Goal: Check status

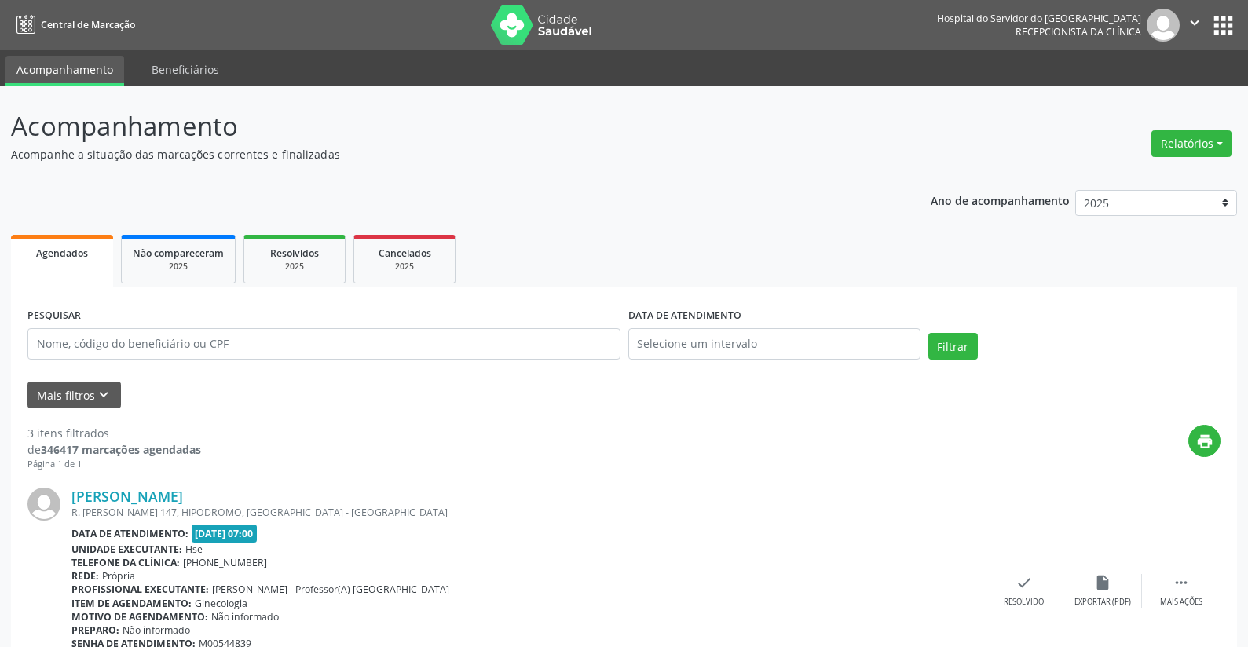
scroll to position [20, 0]
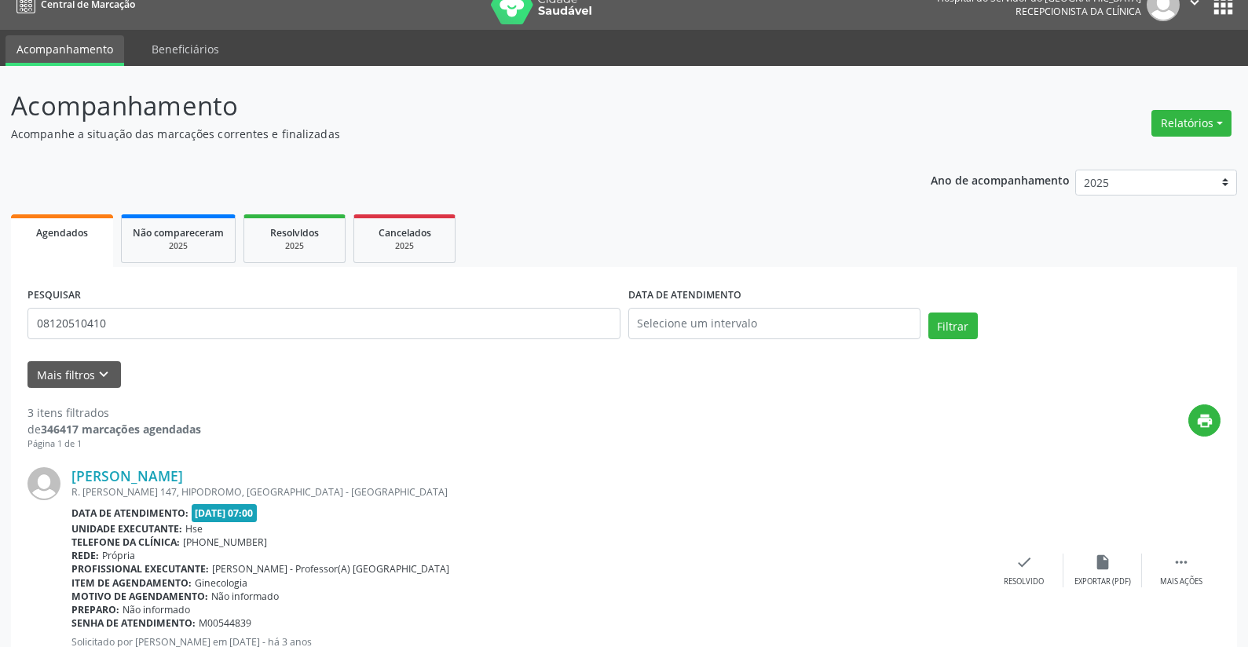
type input "08120510410"
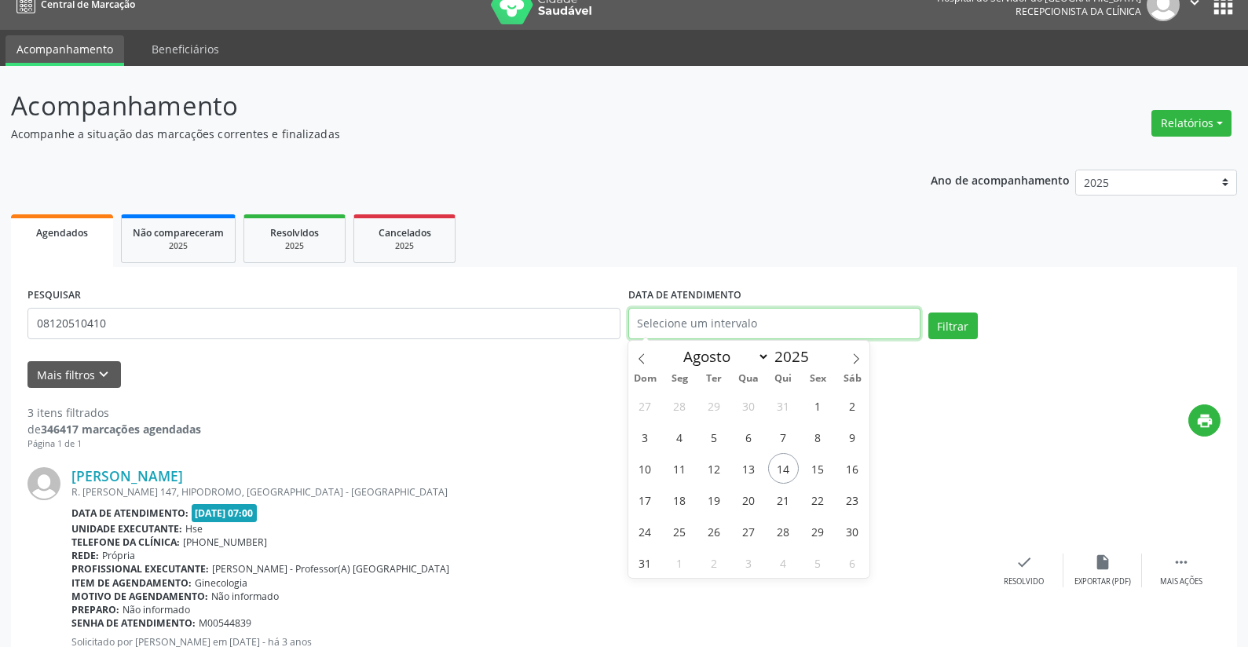
click at [705, 323] on input "text" at bounding box center [774, 323] width 292 height 31
click at [787, 467] on span "14" at bounding box center [783, 468] width 31 height 31
type input "[DATE]"
click at [787, 467] on span "14" at bounding box center [783, 468] width 31 height 31
select select "7"
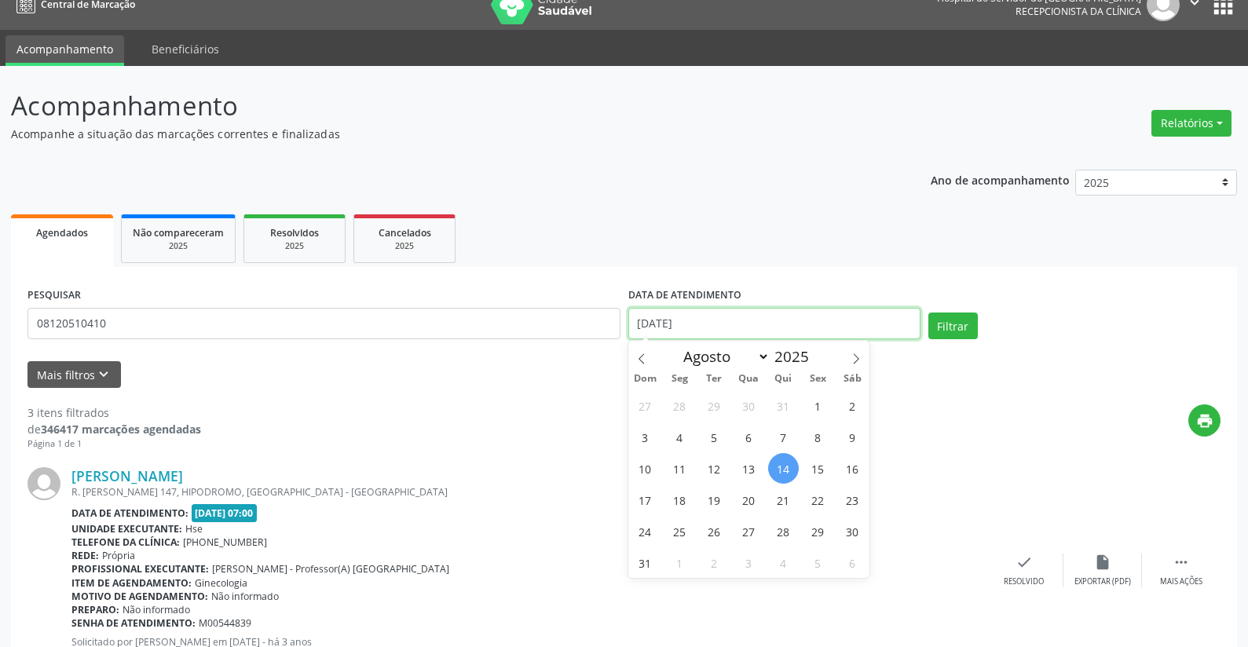
drag, startPoint x: 718, startPoint y: 319, endPoint x: 549, endPoint y: 323, distance: 168.9
click at [549, 323] on div "PESQUISAR 08120510410 DATA DE ATENDIMENTO [DATE] Filtrar" at bounding box center [624, 317] width 1201 height 67
click at [952, 328] on button "Filtrar" at bounding box center [952, 326] width 49 height 27
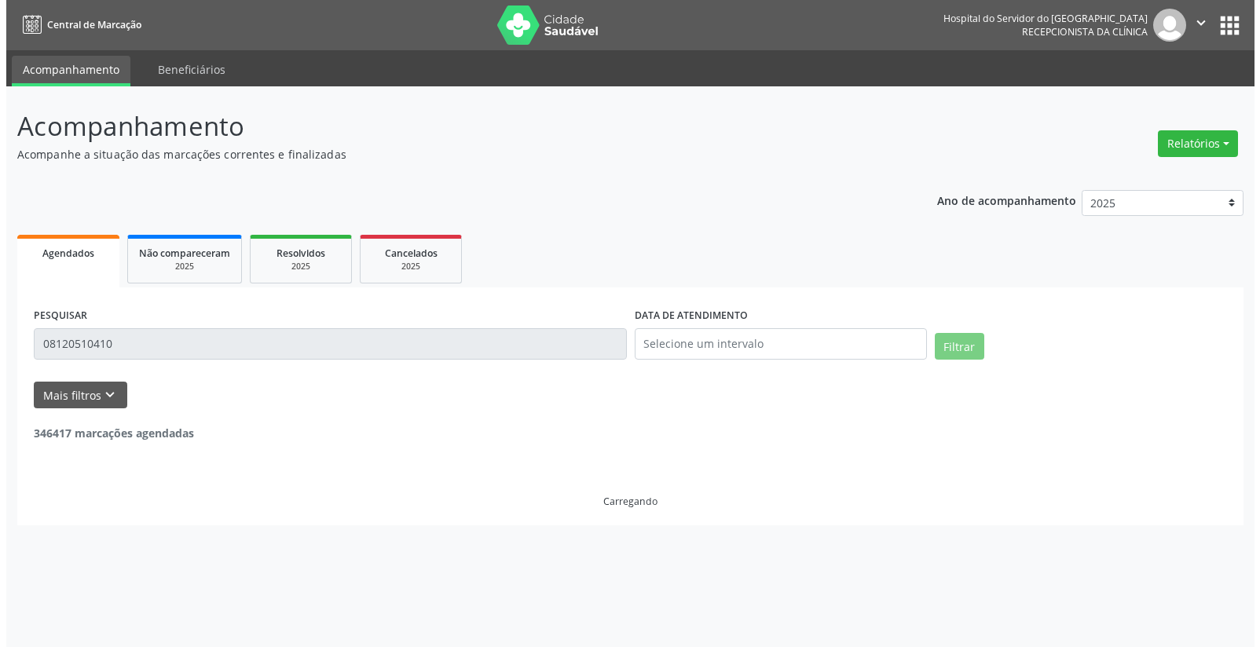
scroll to position [0, 0]
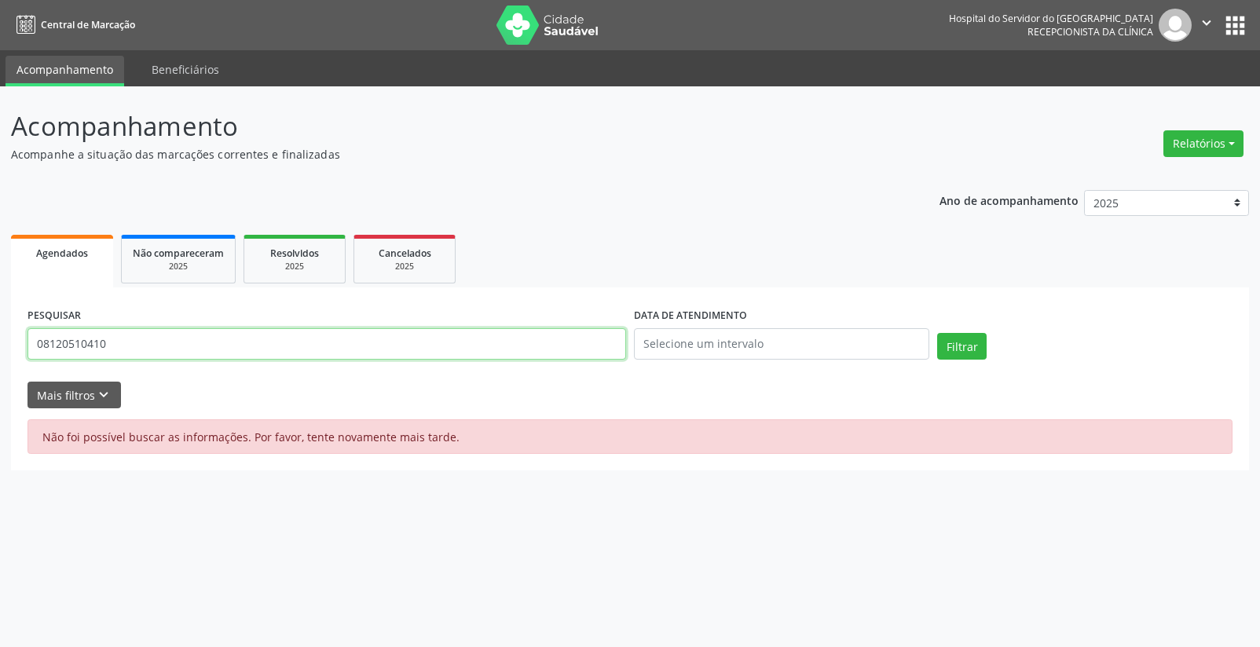
click at [236, 342] on input "08120510410" at bounding box center [326, 343] width 598 height 31
type input "0"
click at [324, 338] on input "text" at bounding box center [326, 343] width 598 height 31
drag, startPoint x: 476, startPoint y: 562, endPoint x: 470, endPoint y: 545, distance: 17.4
click at [476, 559] on div "Acompanhamento Acompanhe a situação das marcações correntes e finalizadas Relat…" at bounding box center [630, 366] width 1260 height 561
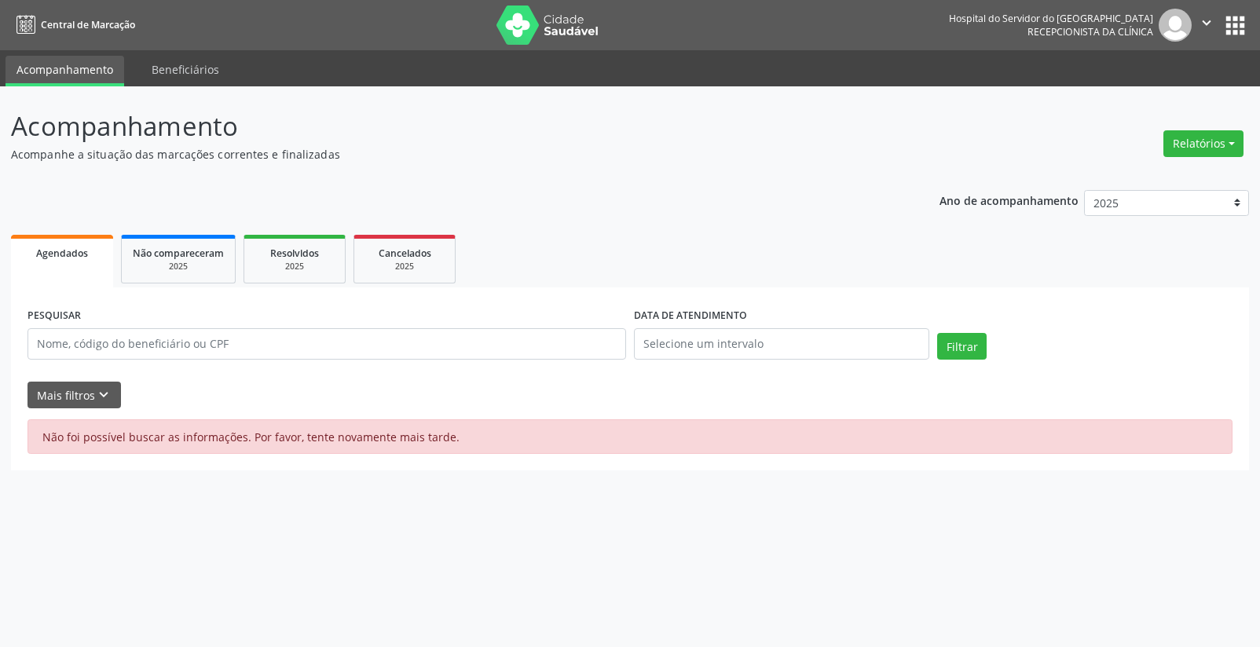
drag, startPoint x: 470, startPoint y: 545, endPoint x: 938, endPoint y: 258, distance: 548.2
click at [472, 540] on div "Acompanhamento Acompanhe a situação das marcações correntes e finalizadas Relat…" at bounding box center [630, 366] width 1260 height 561
click at [1185, 134] on button "Relatórios" at bounding box center [1203, 143] width 80 height 27
click at [1147, 169] on link "Agendamentos" at bounding box center [1159, 177] width 169 height 22
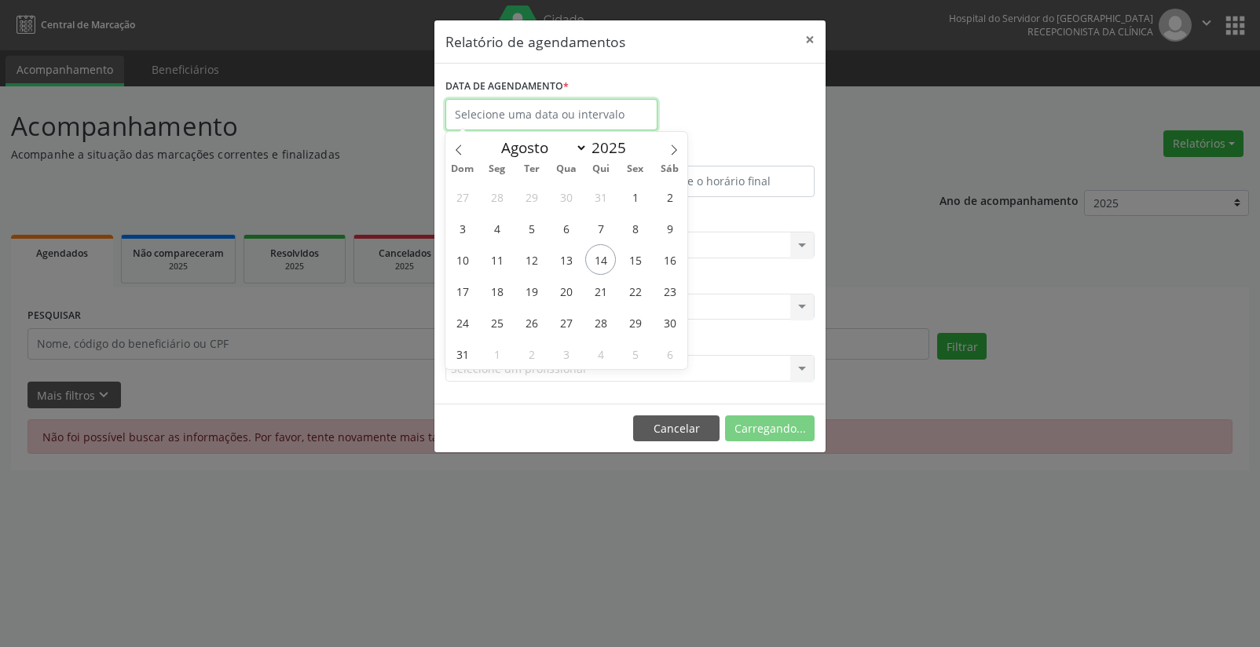
click at [563, 117] on input "text" at bounding box center [551, 114] width 212 height 31
click at [596, 249] on span "14" at bounding box center [600, 259] width 31 height 31
type input "[DATE]"
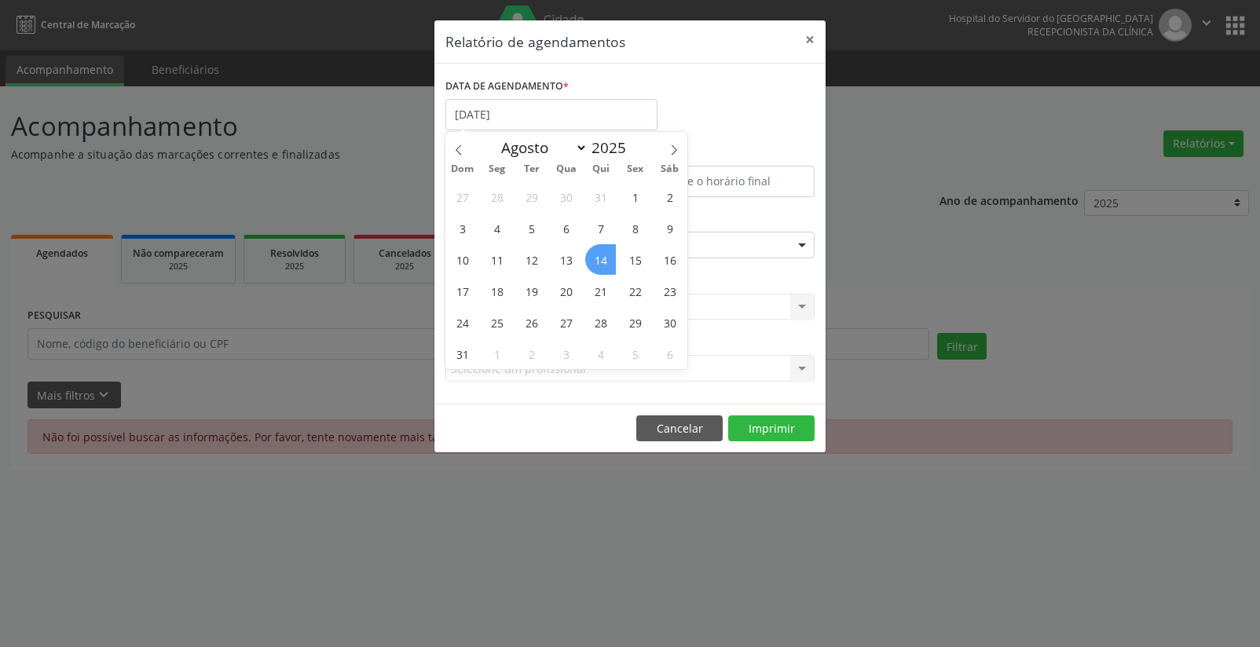
click at [596, 249] on span "14" at bounding box center [600, 259] width 31 height 31
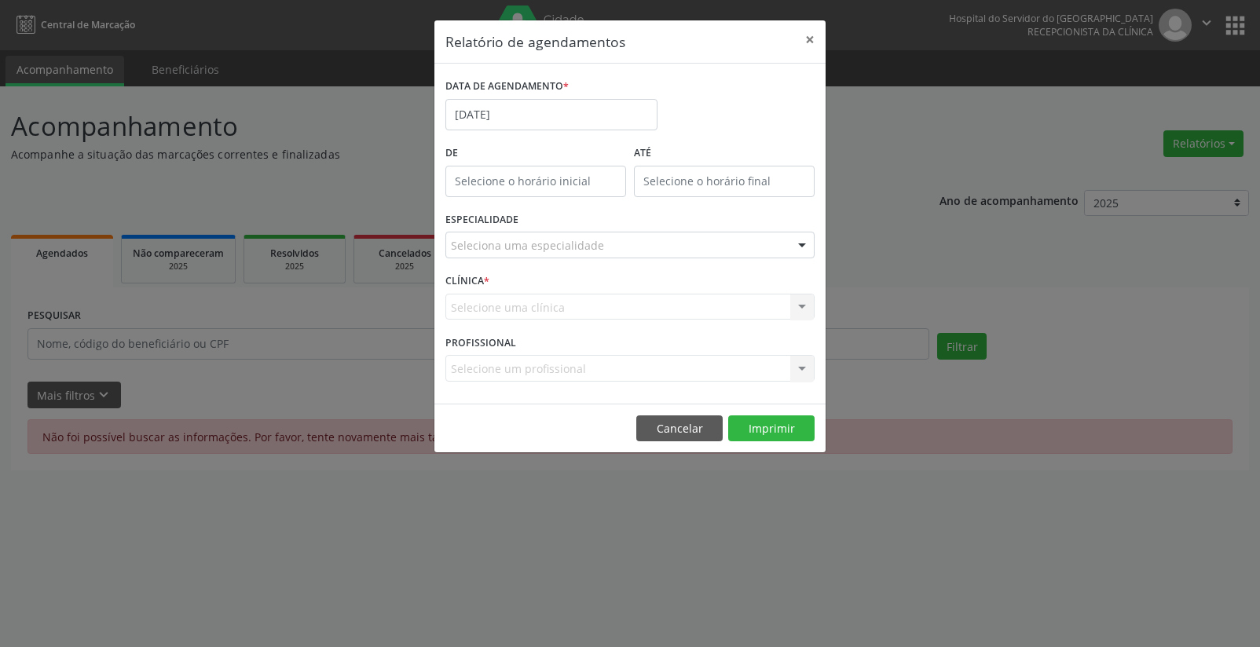
type input "12:00"
click at [575, 180] on input "12:00" at bounding box center [535, 181] width 181 height 31
click at [540, 213] on input "12" at bounding box center [504, 214] width 119 height 31
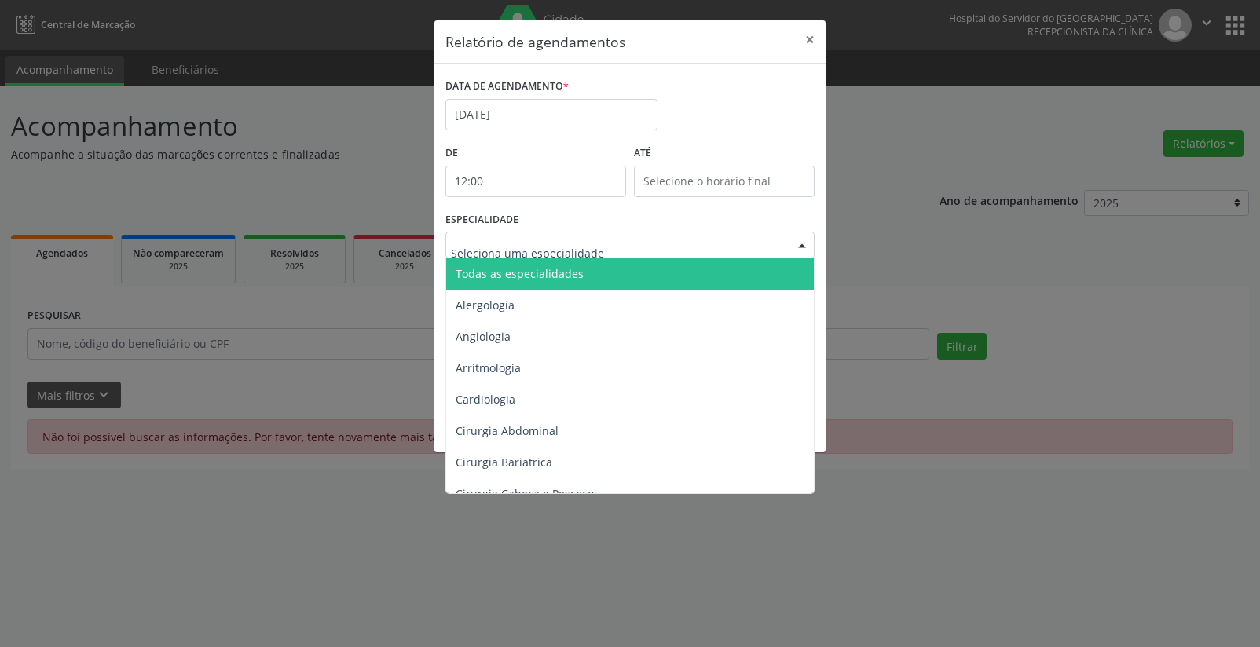
click at [530, 271] on span "Todas as especialidades" at bounding box center [520, 273] width 128 height 15
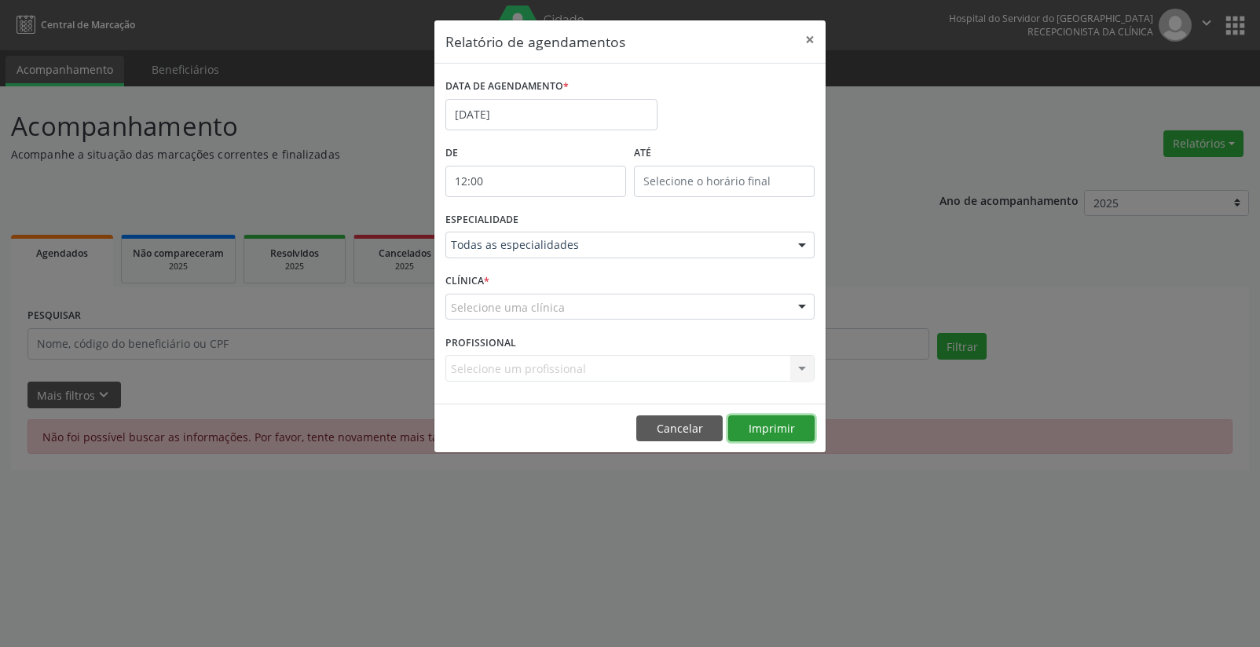
click at [769, 421] on button "Imprimir" at bounding box center [771, 428] width 86 height 27
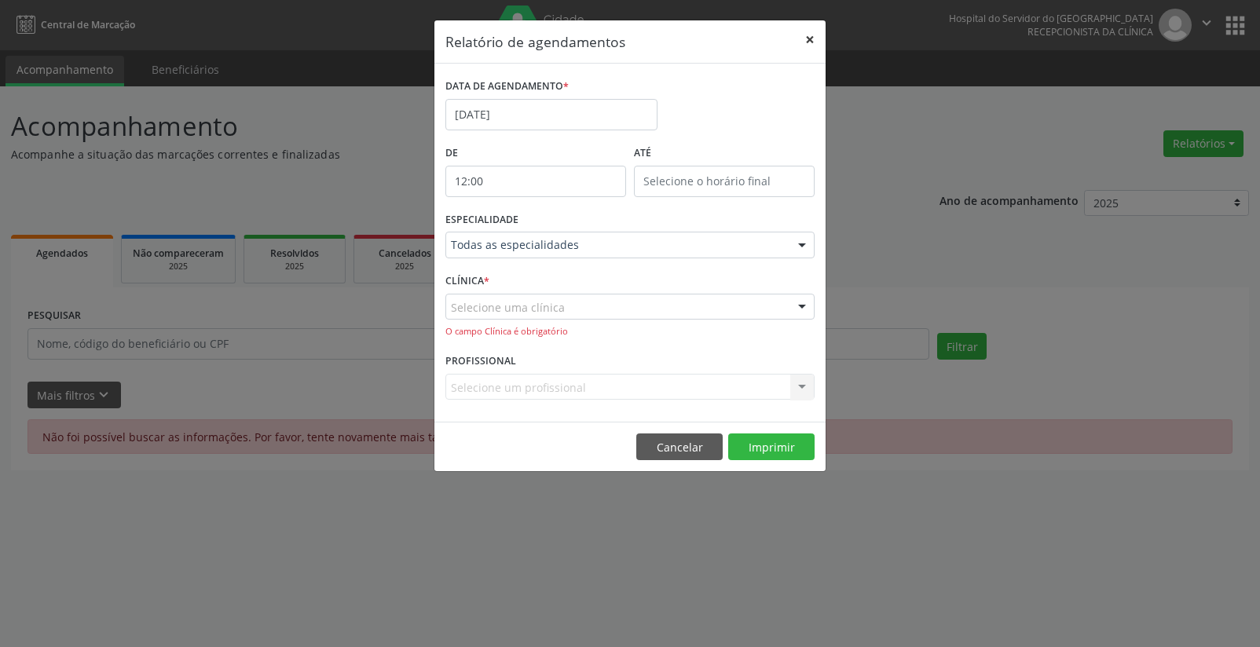
click at [807, 35] on button "×" at bounding box center [809, 39] width 31 height 38
